Goal: Book appointment/travel/reservation

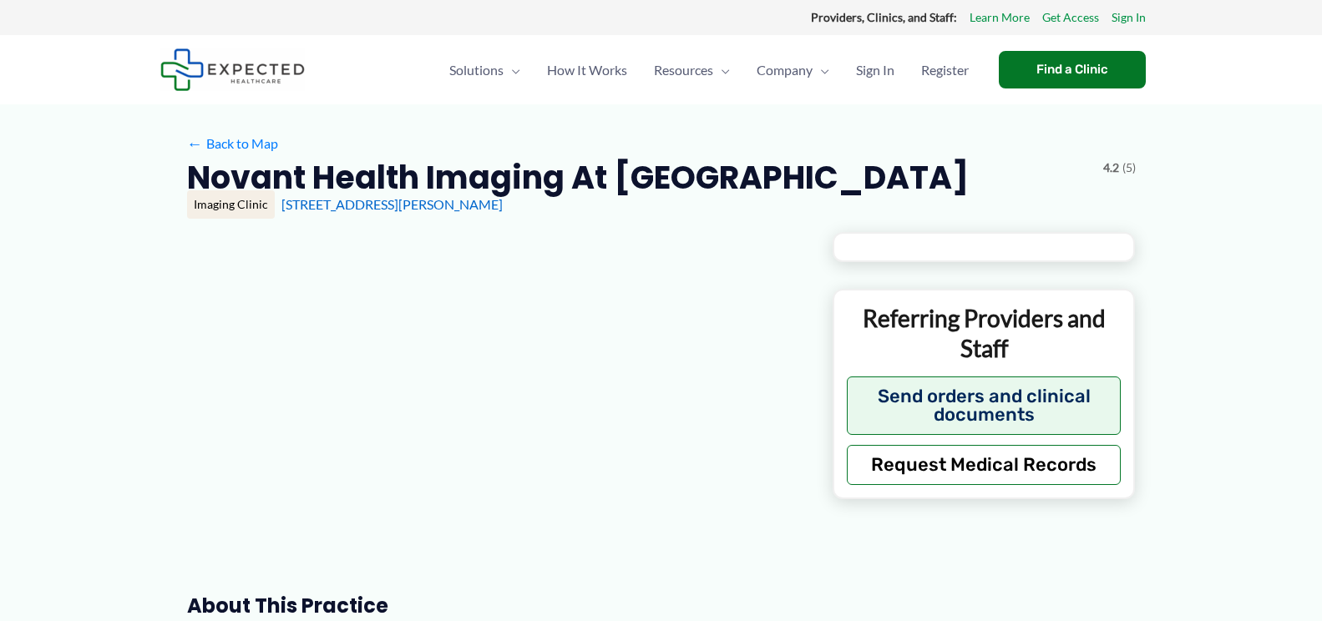
type input "**********"
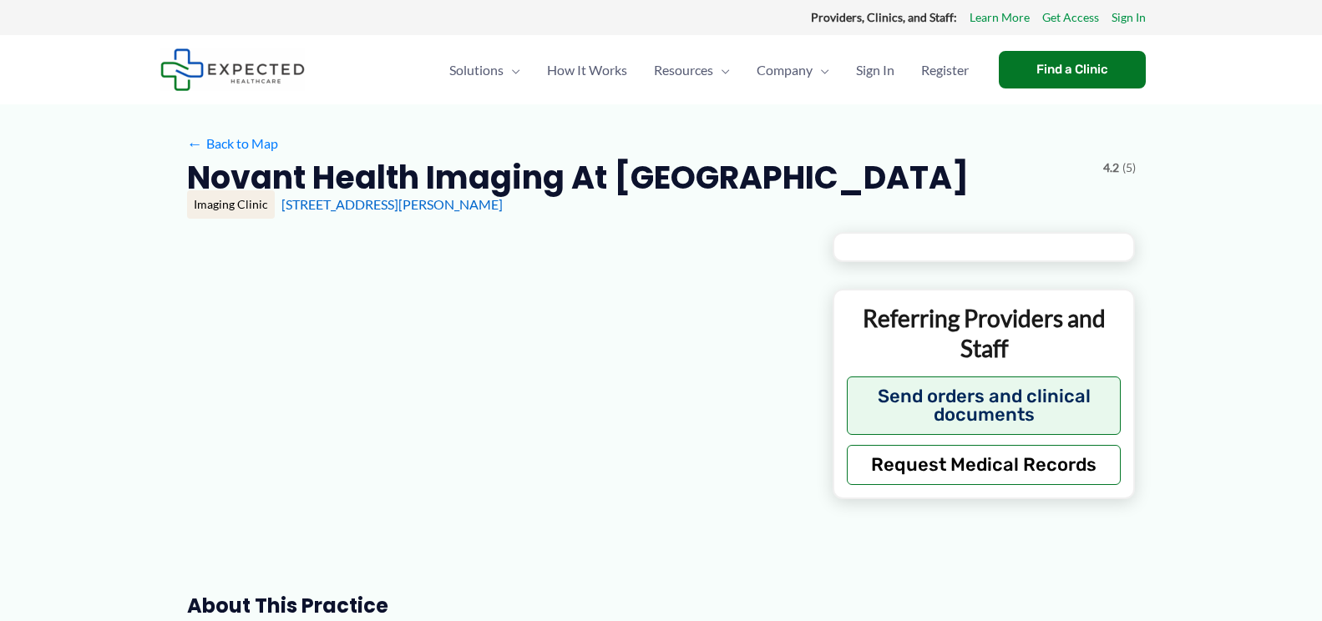
type input "**********"
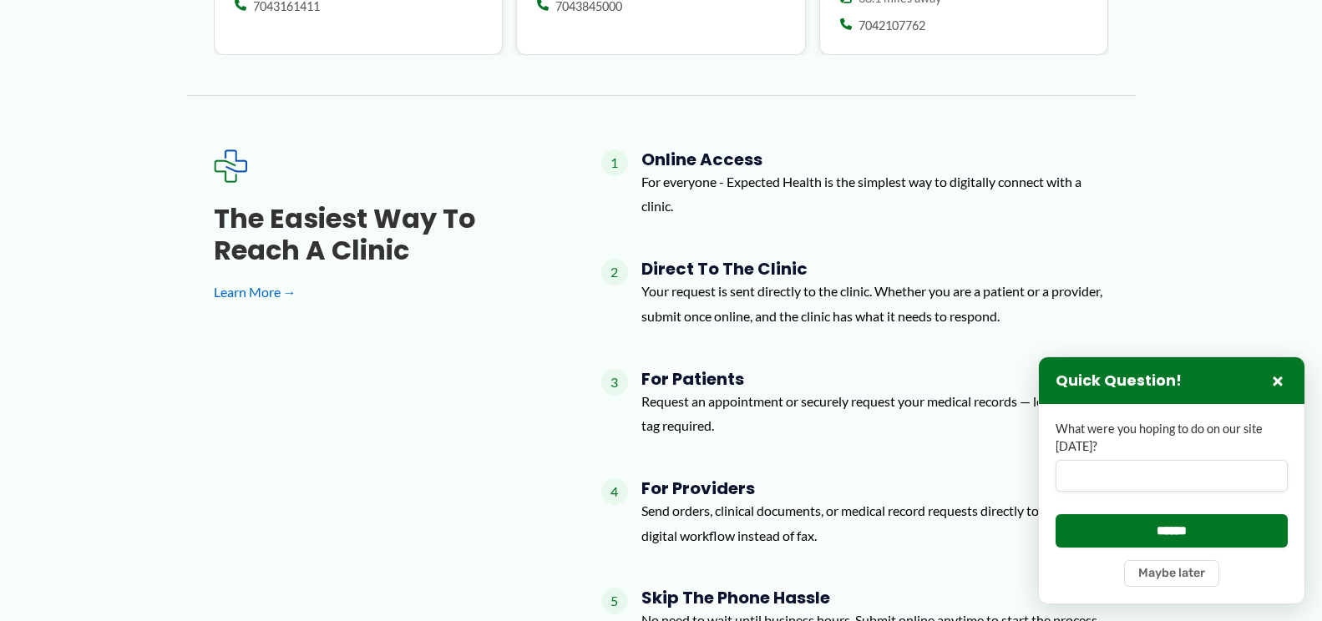
scroll to position [2094, 0]
